Goal: Navigation & Orientation: Find specific page/section

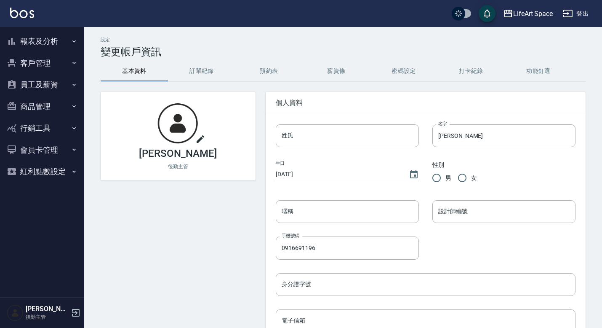
click at [49, 86] on button "員工及薪資" at bounding box center [42, 85] width 78 height 22
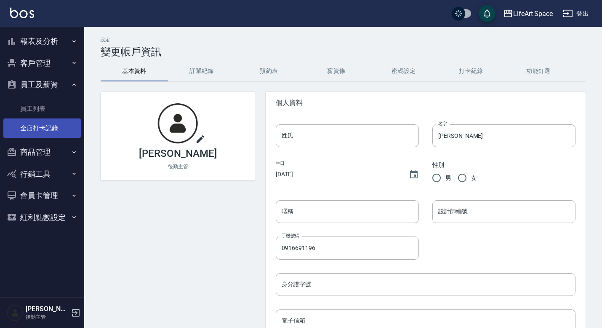
click at [57, 128] on link "全店打卡記錄" at bounding box center [42, 127] width 78 height 19
